Goal: Task Accomplishment & Management: Complete application form

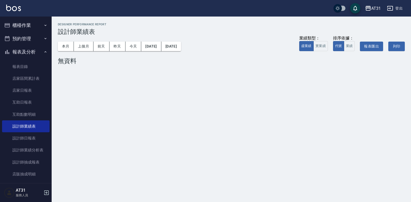
click at [27, 22] on button "櫃檯作業" at bounding box center [26, 25] width 48 height 13
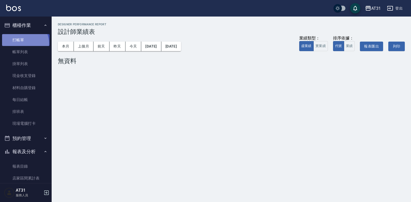
click at [24, 43] on link "打帳單" at bounding box center [26, 40] width 48 height 12
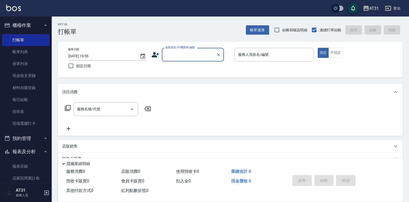
click at [190, 53] on input "顧客姓名/手機號碼/編號" at bounding box center [189, 54] width 50 height 9
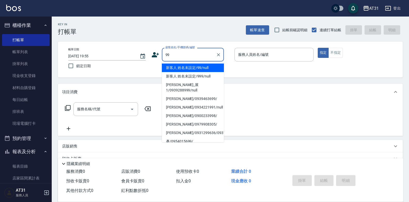
type input "新客人 姓名未設定/99/null"
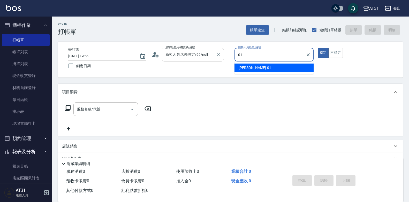
type input "[PERSON_NAME]-01"
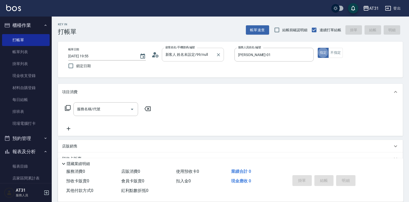
type button "true"
type input "401"
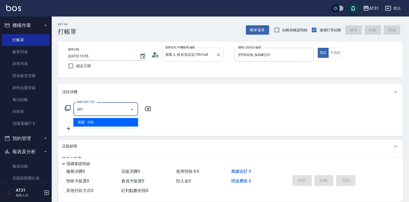
type input "20"
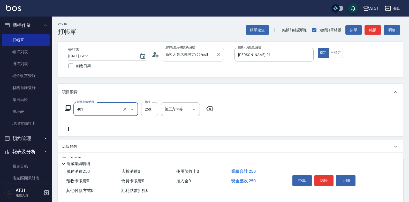
type input "剪髮(401)"
type input "3"
type input "0"
type input "30"
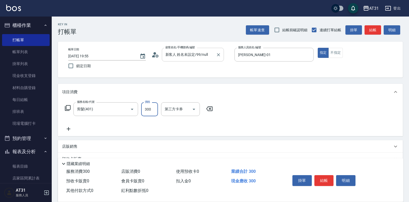
type input "300"
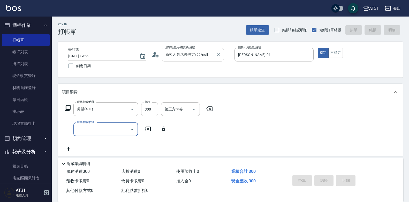
type input "0"
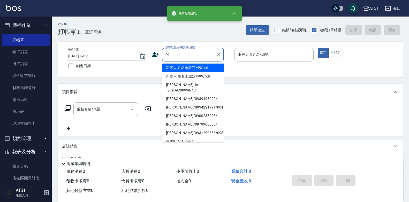
type input "新客人 姓名未設定/99/null"
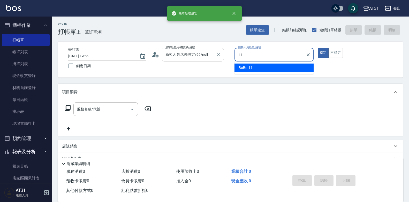
type input "BoBo-11"
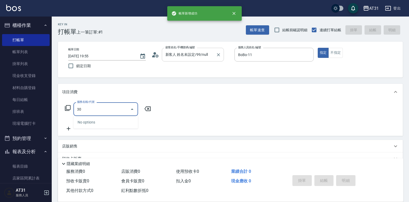
type input "301"
type input "160"
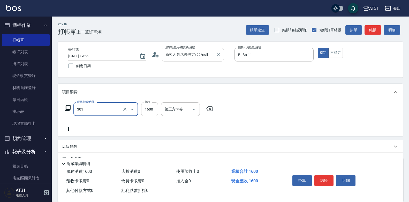
type input "燙髮(301)"
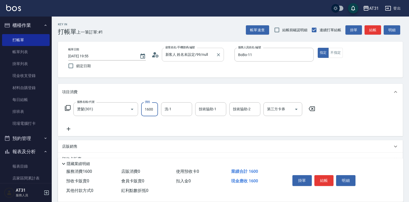
type input "0"
type input "200"
type input "20"
type input "2000"
type input "200"
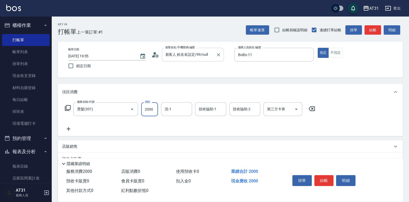
type input "2000"
type input "[PERSON_NAME]-49"
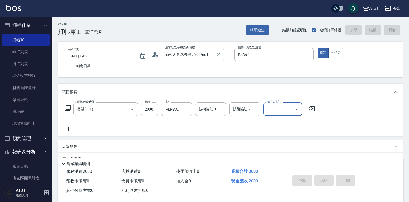
type input "0"
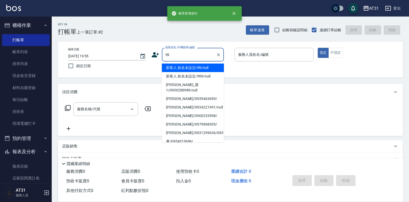
type input "新客人 姓名未設定/99/null"
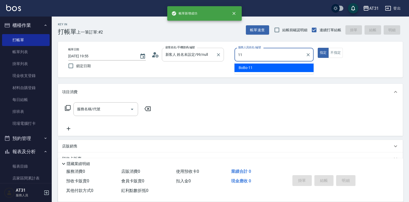
type input "BoBo-11"
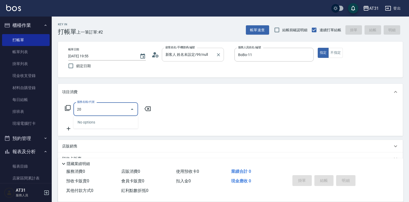
type input "201"
type input "20"
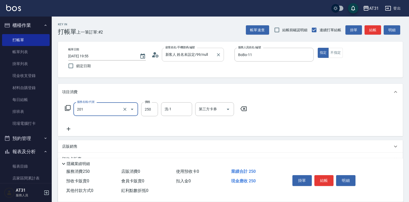
type input "洗髮(201)"
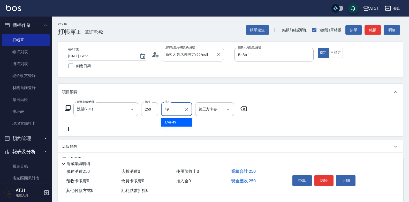
type input "[PERSON_NAME]-49"
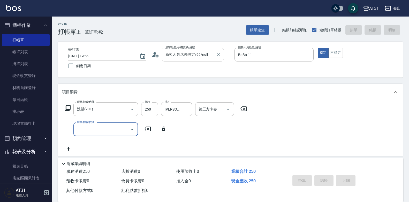
type input "0"
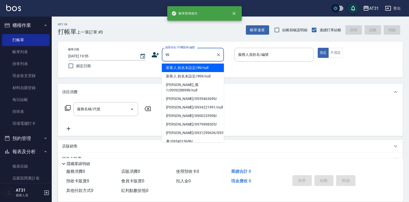
type input "新客人 姓名未設定/99/null"
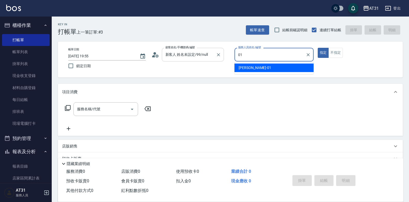
type input "[PERSON_NAME]-01"
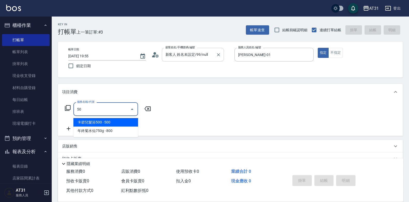
type input "501"
type input "160"
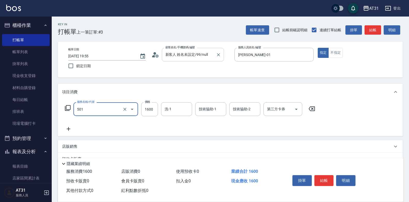
type input "染髮(501)"
type input "0"
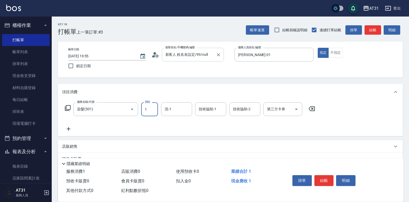
type input "15"
type input "10"
type input "159"
type input "150"
type input "1599"
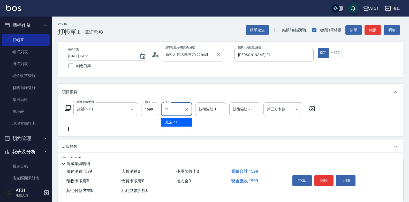
type input "鳳梨-41"
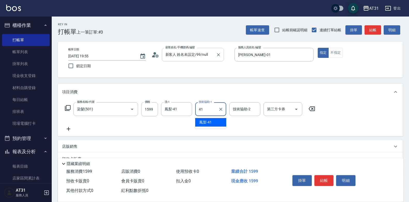
type input "鳳梨-41"
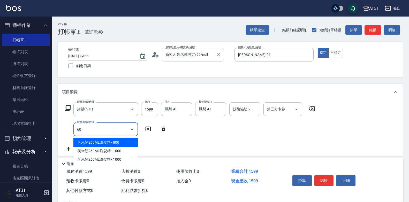
type input "609"
type input "270"
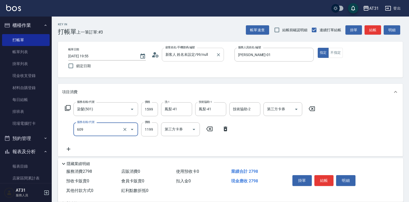
type input "自購三段(609)"
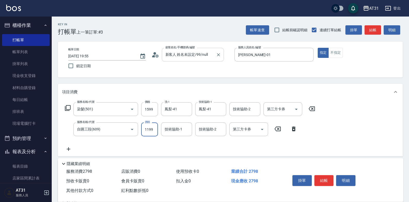
type input "160"
type input "10"
type input "170"
type input "109"
type input "260"
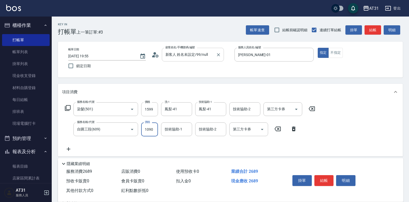
type input "1090"
type input "鳳梨-41"
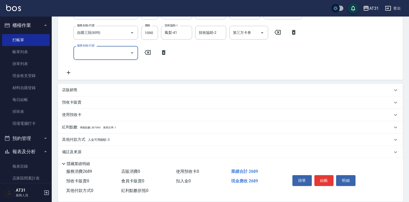
scroll to position [103, 0]
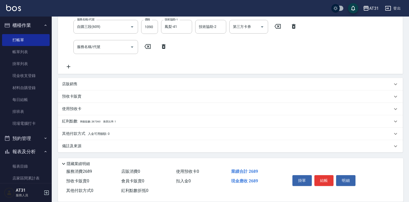
click at [92, 88] on div "店販銷售" at bounding box center [230, 84] width 345 height 12
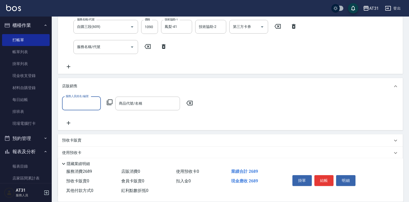
scroll to position [0, 0]
type input "[PERSON_NAME]-01"
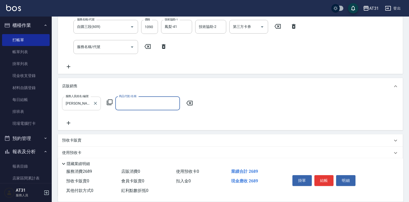
type input "ㄍ"
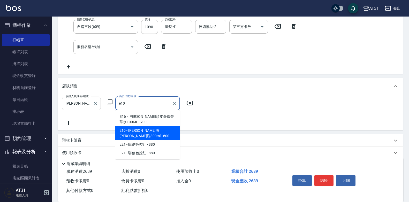
type input "[PERSON_NAME]洗300ml"
type input "320"
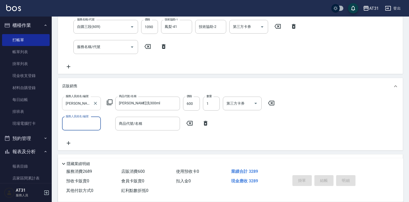
type input "0"
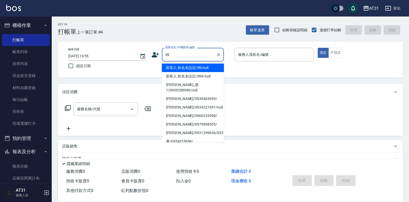
type input "新客人 姓名未設定/99/null"
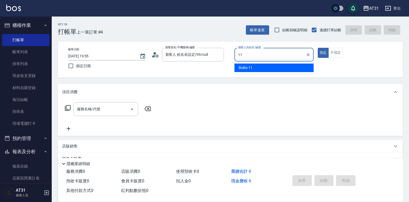
type input "BoBo-11"
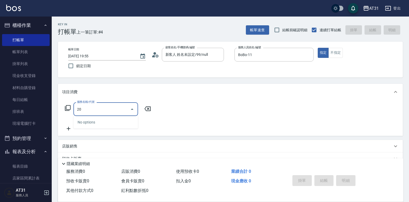
type input "201"
type input "20"
type input "洗髮(201)"
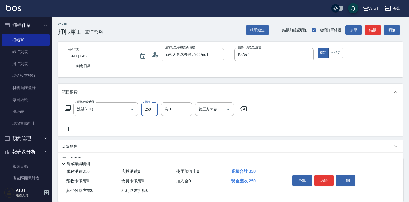
type input "0"
type input "50"
type input "500"
type input "[PERSON_NAME]-49"
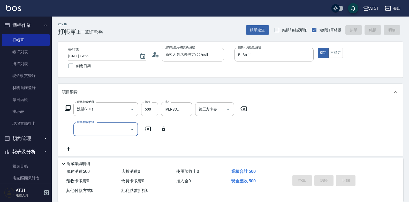
type input "[DATE] 19:56"
type input "0"
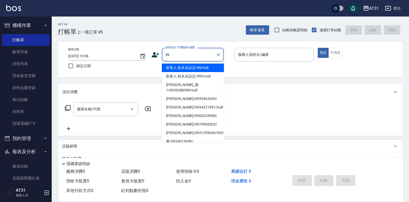
type input "新客人 姓名未設定/99/null"
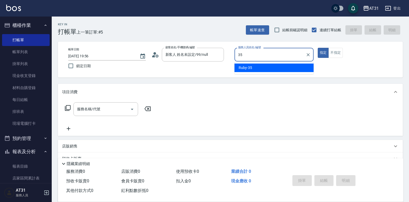
type input "Ruby-35"
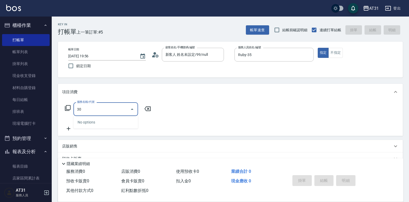
type input "301"
type input "160"
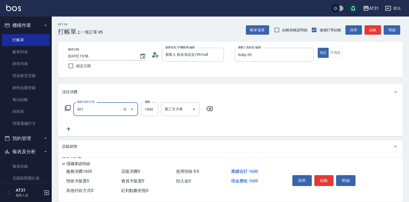
type input "燙髮(301)"
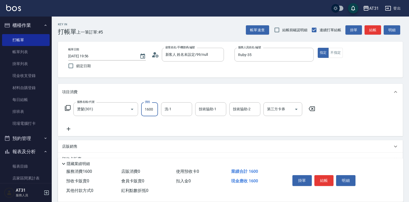
type input "0"
type input "18"
type input "10"
type input "180"
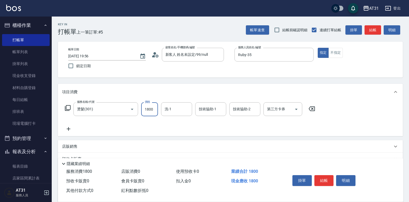
type input "1800"
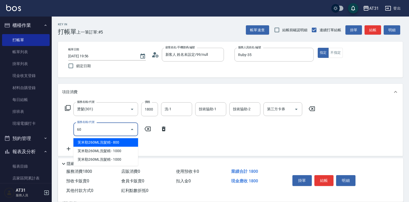
type input "609"
type input "290"
type input "自購三段(609)"
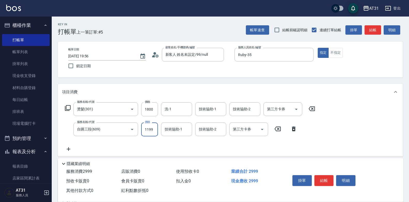
type input "180"
type input "25"
type input "200"
type input "250"
type input "430"
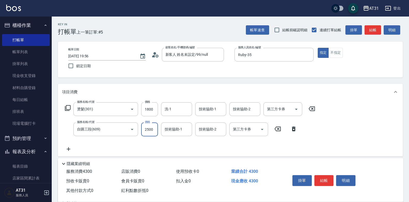
type input "2500"
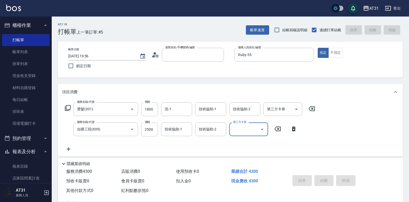
type input "0"
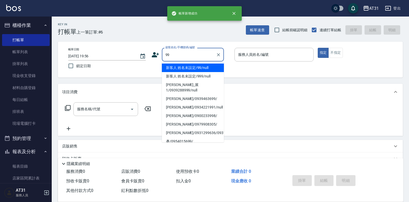
type input "新客人 姓名未設定/99/null"
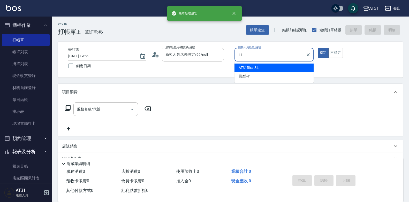
type input "BoBo-11"
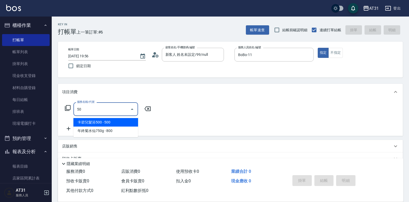
type input "501"
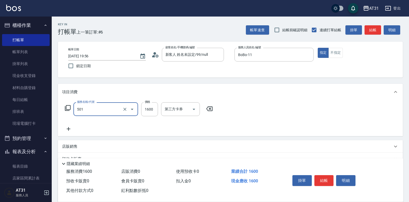
type input "160"
type input "染髮(501)"
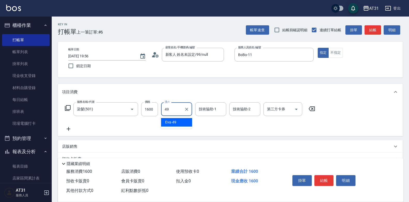
type input "[PERSON_NAME]-49"
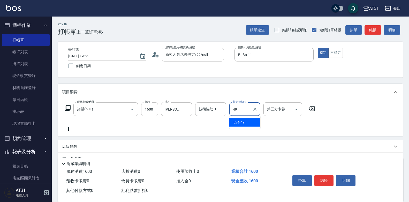
type input "[PERSON_NAME]-49"
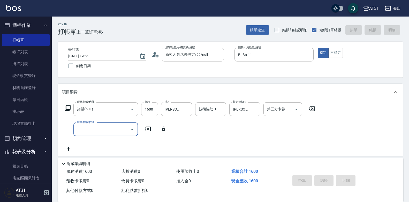
type input "0"
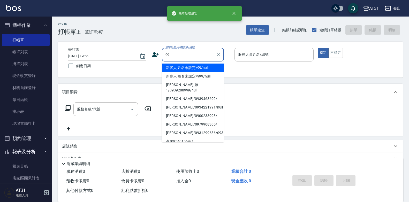
type input "新客人 姓名未設定/99/null"
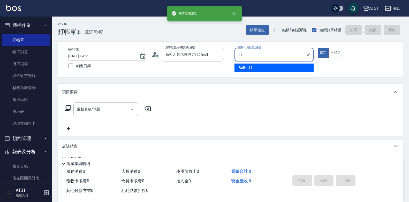
type input "BoBo-11"
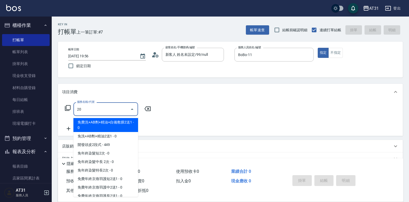
type input "201"
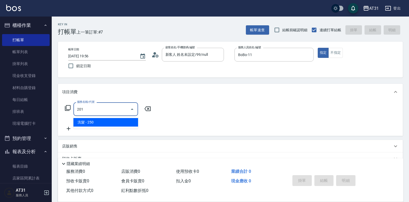
type input "20"
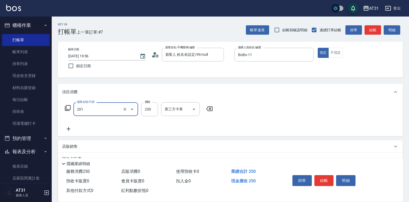
type input "洗髮(201)"
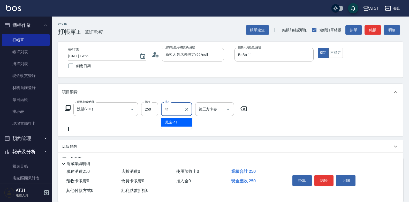
type input "鳳梨-41"
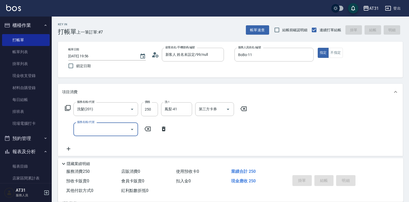
type input "0"
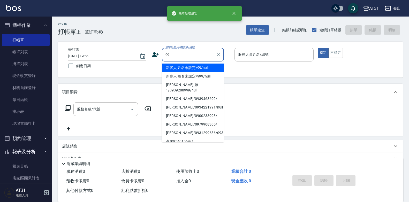
type input "新客人 姓名未設定/99/null"
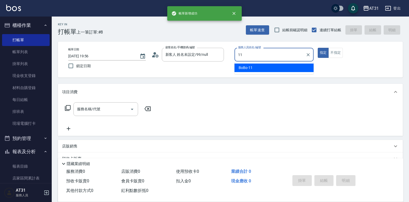
type input "BoBo-11"
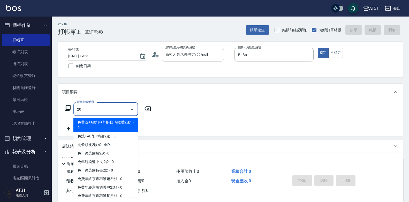
type input "201"
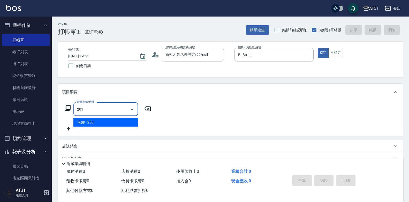
type input "20"
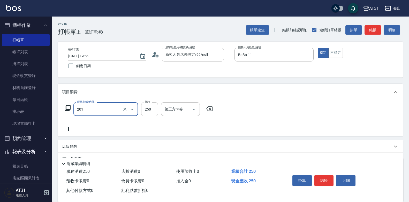
type input "洗髮(201)"
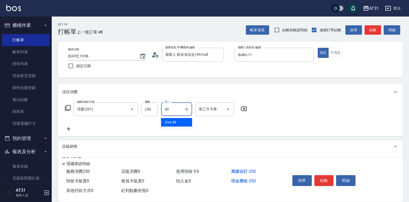
type input "[PERSON_NAME]-49"
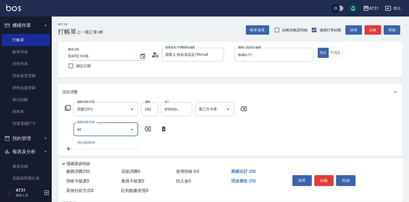
type input "401"
type input "50"
type input "剪髮(401)"
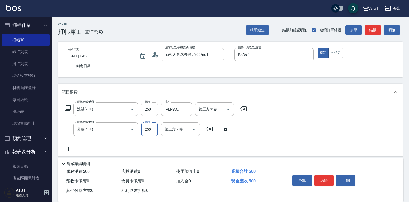
type input "20"
type input "45"
type input "70"
type input "450"
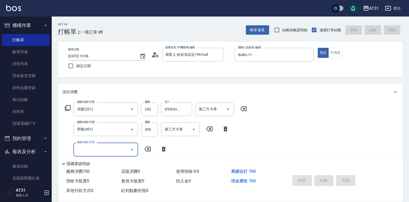
type input "0"
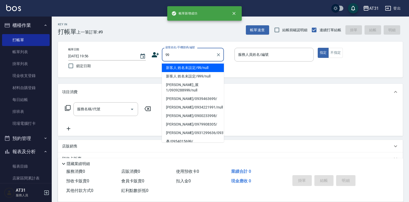
type input "新客人 姓名未設定/99/null"
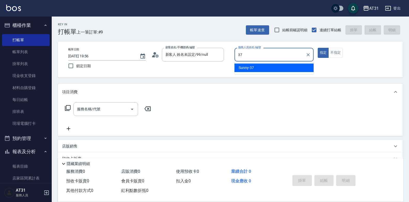
type input "Sunny-37"
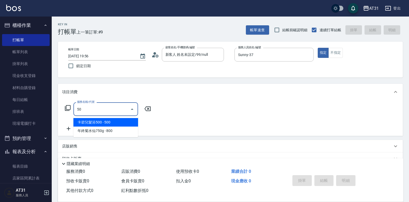
type input "501"
type input "160"
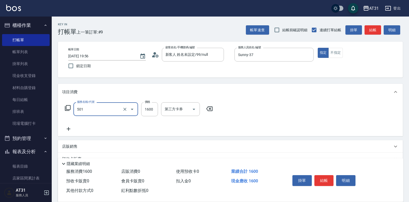
type input "染髮(501)"
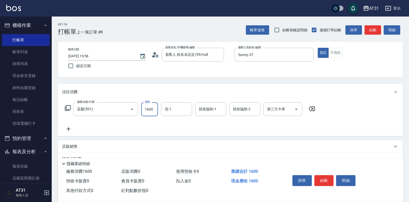
type input "0"
type input "15"
type input "10"
type input "158"
type input "150"
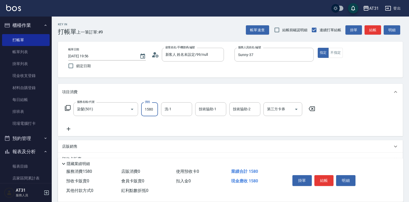
type input "1580"
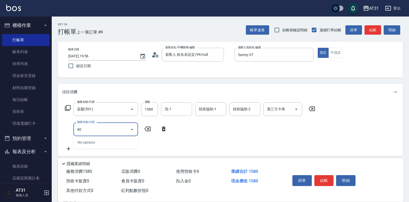
type input "401"
type input "180"
type input "剪髮(401)"
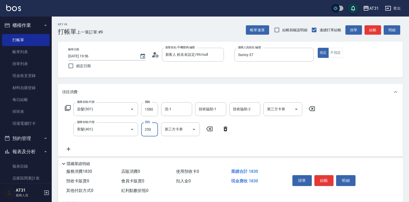
type input "150"
type input "30"
type input "180"
type input "300"
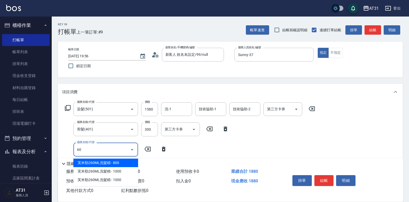
type input "609"
type input "300"
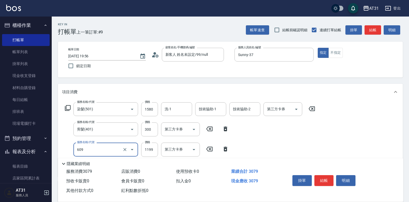
type input "自購三段(609)"
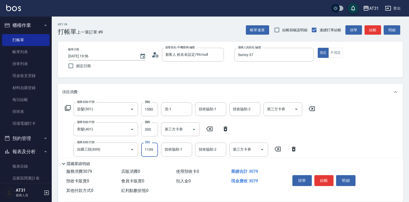
type input "180"
type input "15"
type input "200"
type input "150"
type input "330"
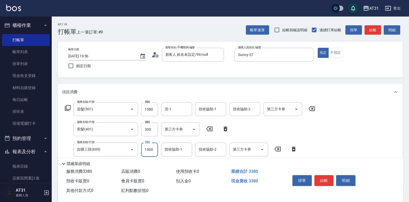
type input "1500"
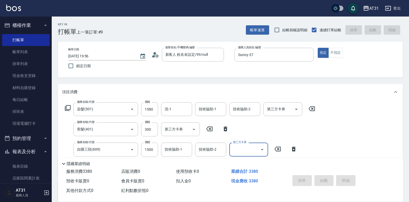
type input "0"
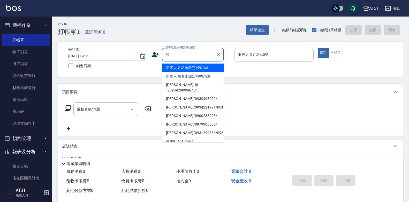
type input "新客人 姓名未設定/99/null"
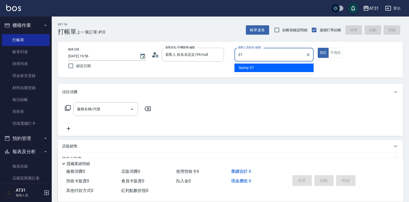
type input "Sunny-37"
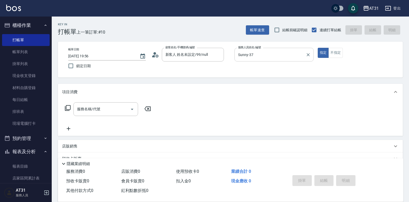
click at [288, 50] on div "帳單日期 [DATE] 19:56 鎖定日期 顧客姓名/手機號碼/編號 新客人 姓名未設定/99/null 顧客姓名/手機號碼/編號 服務人員姓名/編號 Su…" at bounding box center [230, 60] width 332 height 24
click at [288, 50] on input "Sunny-37" at bounding box center [270, 54] width 67 height 9
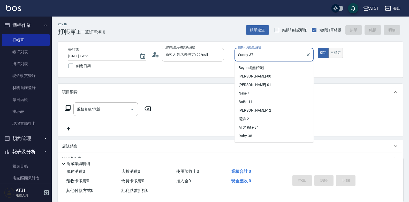
scroll to position [15, 0]
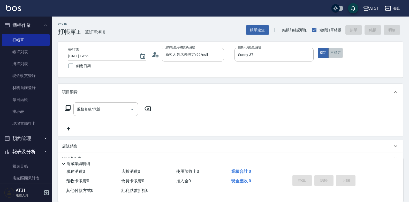
click at [331, 49] on button "不指定" at bounding box center [335, 53] width 14 height 10
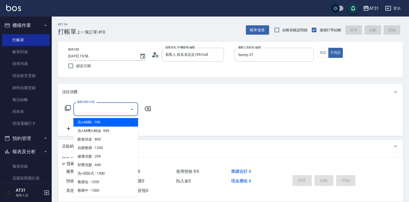
click at [119, 107] on input "服務名稱/代號" at bounding box center [102, 109] width 52 height 9
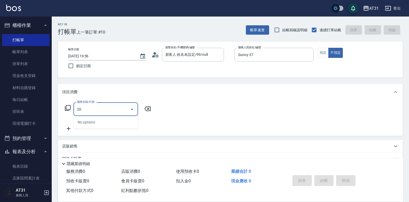
type input "201"
type input "20"
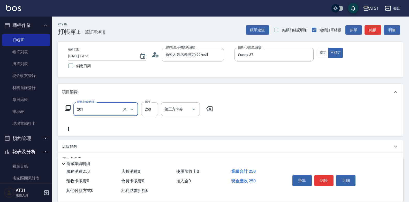
type input "洗髮(201)"
type input "0"
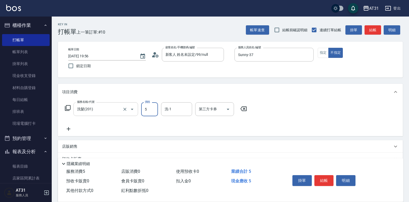
type input "50"
type input "500"
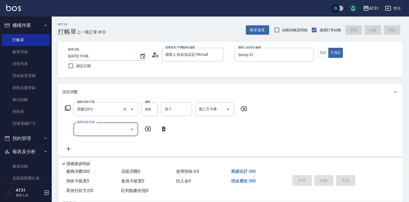
type input "[DATE] 19:57"
type input "0"
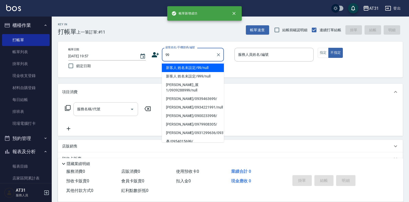
type input "新客人 姓名未設定/99/null"
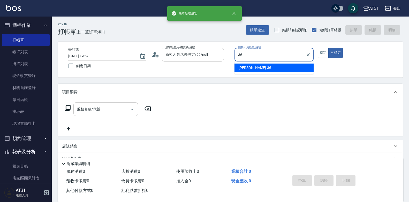
type input "[PERSON_NAME]-36"
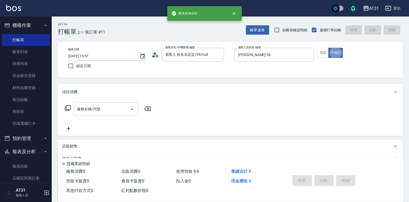
type button "false"
type input "201"
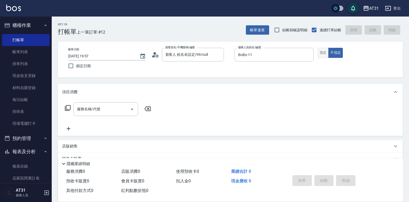
click at [319, 54] on button "指定" at bounding box center [323, 53] width 11 height 10
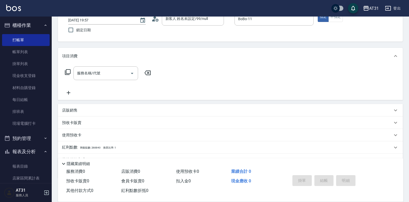
scroll to position [36, 0]
click at [74, 112] on p "店販銷售" at bounding box center [70, 109] width 16 height 5
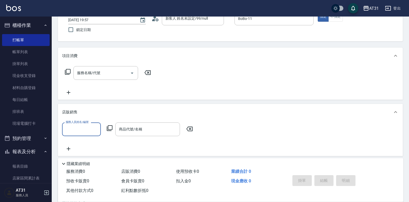
scroll to position [0, 0]
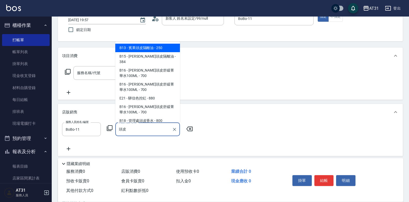
click at [144, 128] on input "頭皮" at bounding box center [144, 129] width 52 height 9
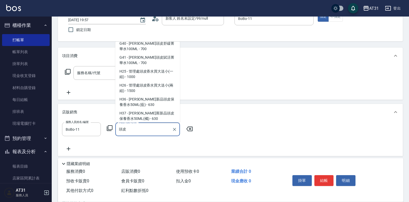
scroll to position [129, 0]
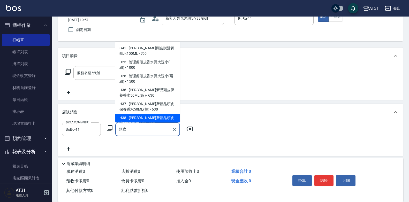
click at [145, 118] on span "H38 - [PERSON_NAME]斯新品頭皮洗1000ML(單罐) - 850" at bounding box center [147, 121] width 65 height 14
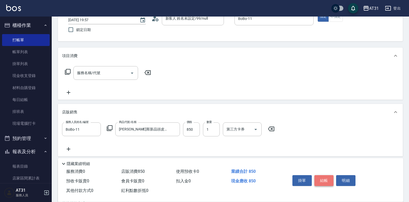
click at [320, 178] on button "結帳" at bounding box center [323, 180] width 19 height 11
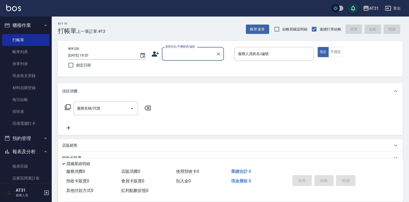
scroll to position [0, 0]
